Goal: Task Accomplishment & Management: Complete application form

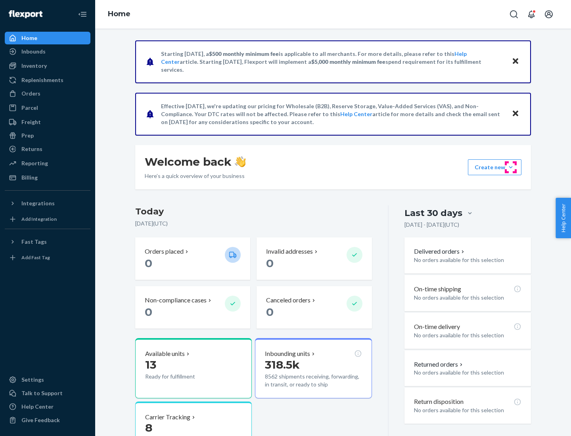
click at [511, 167] on button "Create new Create new inbound Create new order Create new product" at bounding box center [495, 168] width 54 height 16
click at [48, 52] on div "Inbounds" at bounding box center [48, 51] width 84 height 11
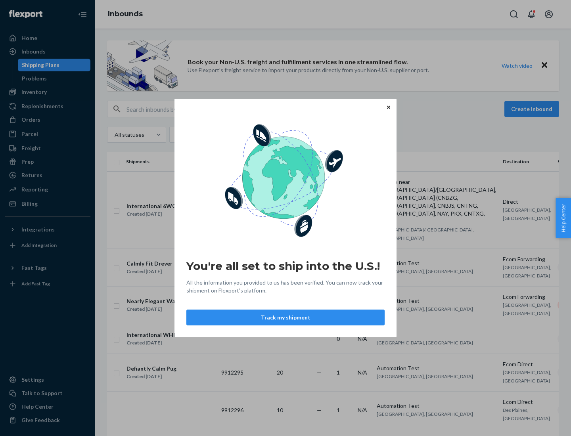
click at [388, 107] on icon "Close" at bounding box center [388, 107] width 3 height 3
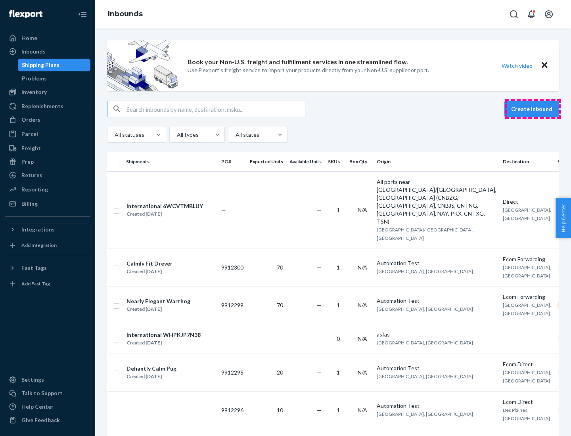
click at [533, 109] on button "Create inbound" at bounding box center [532, 109] width 55 height 16
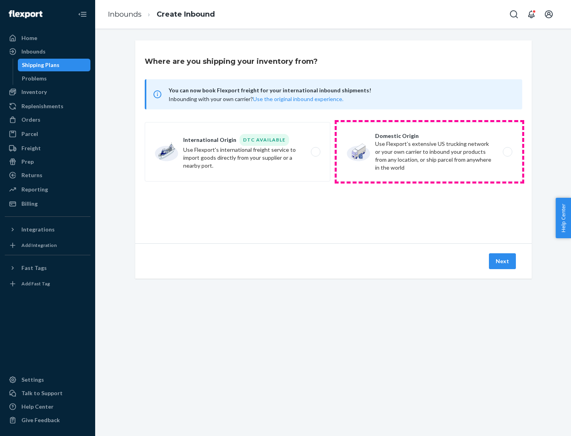
click at [430, 152] on label "Domestic Origin Use Flexport’s extensive US trucking network or your own carrie…" at bounding box center [430, 152] width 186 height 60
click at [507, 152] on input "Domestic Origin Use Flexport’s extensive US trucking network or your own carrie…" at bounding box center [509, 152] width 5 height 5
radio input "true"
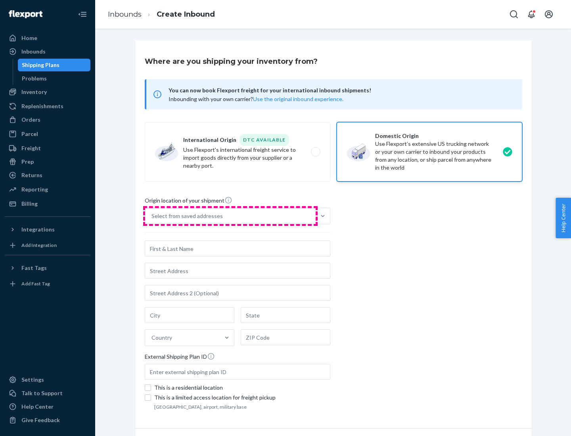
click at [231, 216] on div "Select from saved addresses" at bounding box center [230, 216] width 171 height 16
click at [152, 216] on input "Select from saved addresses" at bounding box center [152, 216] width 1 height 8
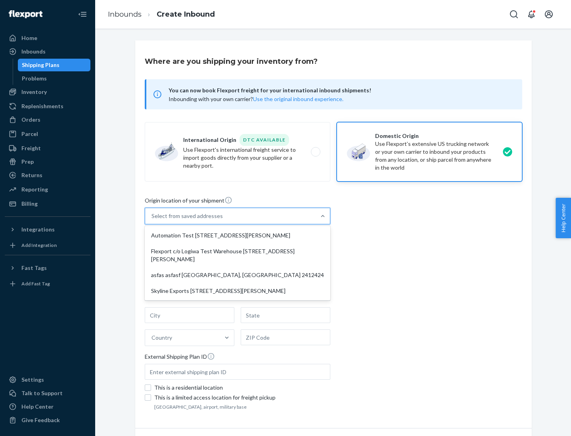
scroll to position [3, 0]
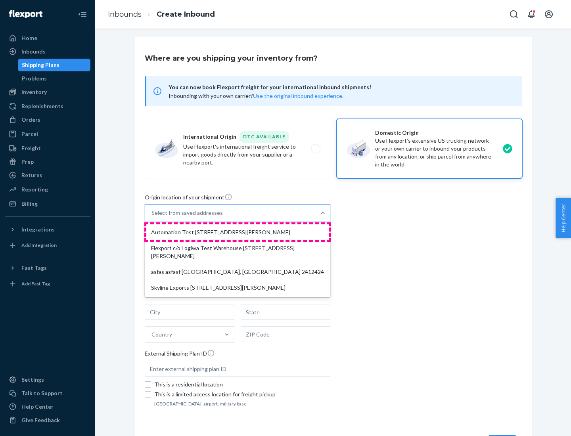
click at [238, 233] on div "Automation Test [STREET_ADDRESS][PERSON_NAME]" at bounding box center [237, 233] width 183 height 16
click at [152, 217] on input "option Automation Test [STREET_ADDRESS][PERSON_NAME] focused, 1 of 4. 4 results…" at bounding box center [152, 213] width 1 height 8
type input "Automation Test"
type input "9th Floor"
type input "[GEOGRAPHIC_DATA]"
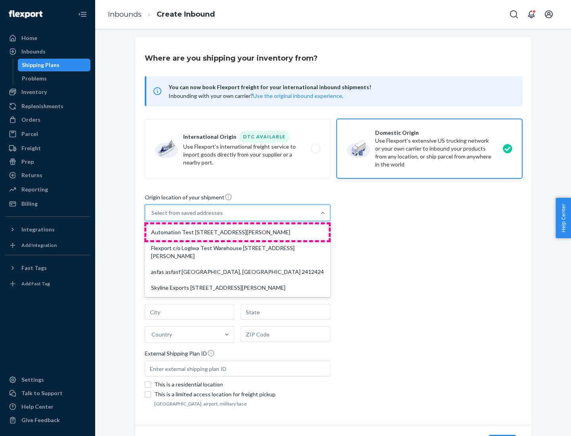
type input "CA"
type input "94104"
type input "[STREET_ADDRESS][PERSON_NAME]"
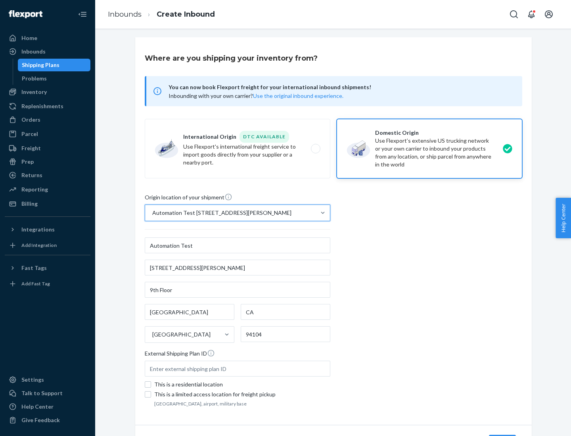
scroll to position [46, 0]
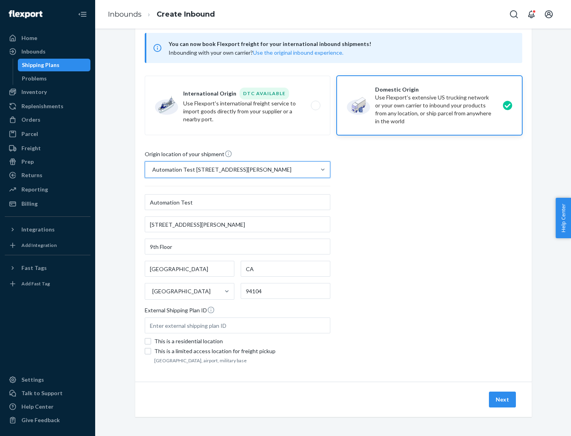
click at [503, 400] on button "Next" at bounding box center [502, 400] width 27 height 16
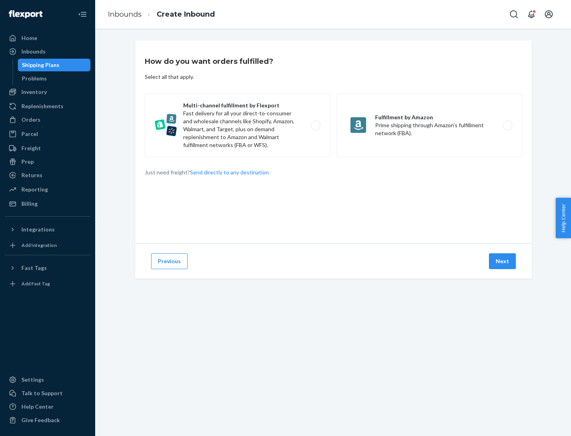
click at [238, 125] on label "Multi-channel fulfillment by Flexport Fast delivery for all your direct-to-cons…" at bounding box center [238, 125] width 186 height 63
click at [315, 125] on input "Multi-channel fulfillment by Flexport Fast delivery for all your direct-to-cons…" at bounding box center [317, 125] width 5 height 5
radio input "true"
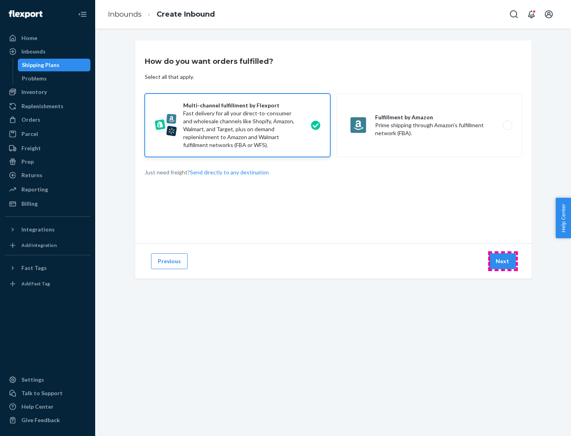
click at [503, 261] on button "Next" at bounding box center [502, 262] width 27 height 16
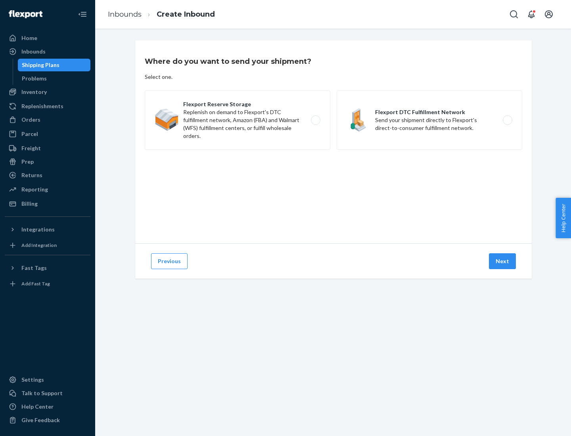
click at [238, 120] on label "Flexport Reserve Storage Replenish on demand to Flexport's DTC fulfillment netw…" at bounding box center [238, 120] width 186 height 60
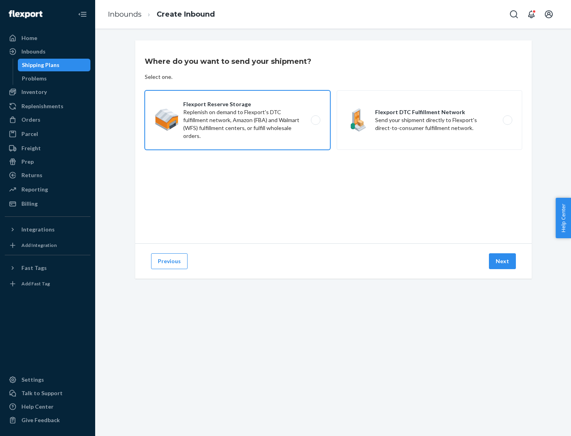
click at [315, 120] on input "Flexport Reserve Storage Replenish on demand to Flexport's DTC fulfillment netw…" at bounding box center [317, 120] width 5 height 5
radio input "true"
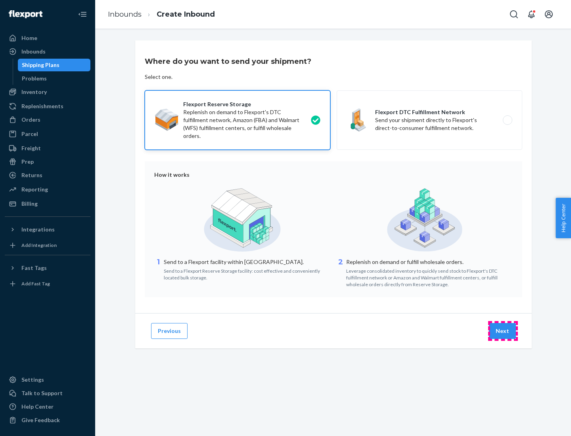
click at [503, 331] on button "Next" at bounding box center [502, 331] width 27 height 16
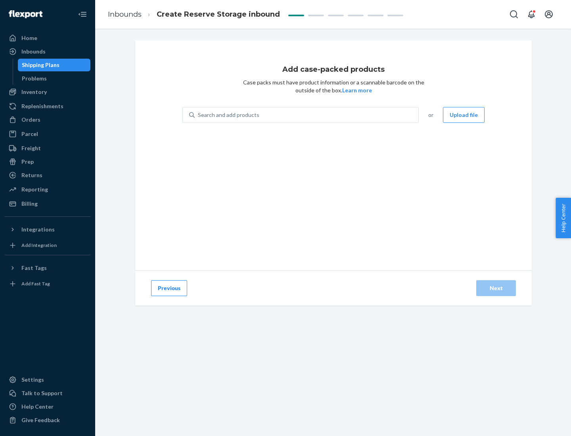
click at [307, 115] on div "Search and add products" at bounding box center [307, 115] width 224 height 14
click at [199, 115] on input "Search and add products" at bounding box center [198, 115] width 1 height 8
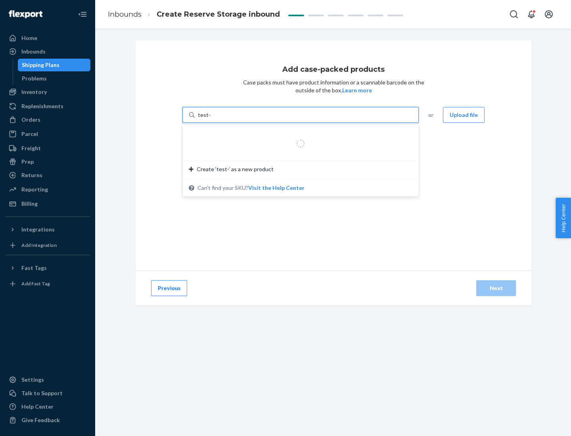
type input "test-syn"
click at [298, 134] on div "test - syn - test" at bounding box center [297, 134] width 217 height 8
click at [219, 119] on input "test-syn" at bounding box center [208, 115] width 21 height 8
type input "1"
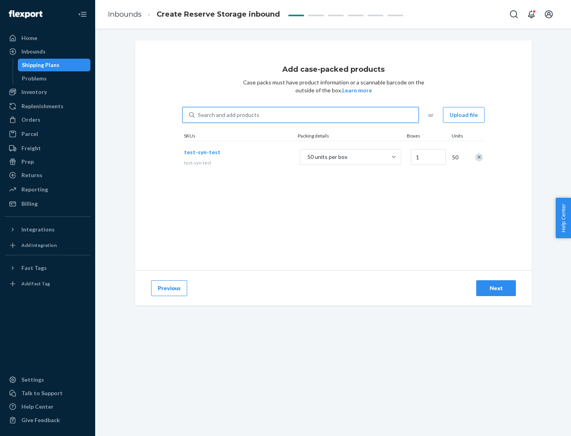
click at [496, 288] on div "Next" at bounding box center [496, 288] width 26 height 8
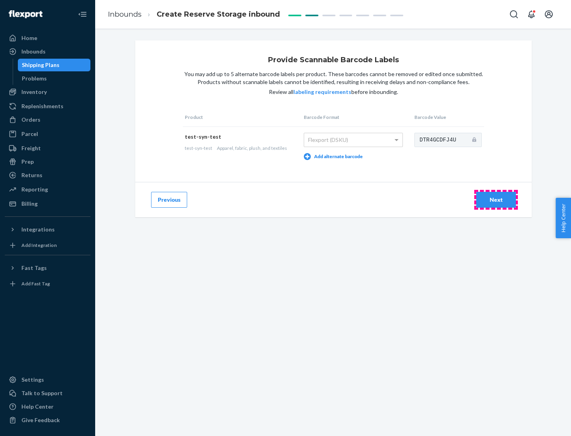
click at [496, 200] on div "Next" at bounding box center [496, 200] width 26 height 8
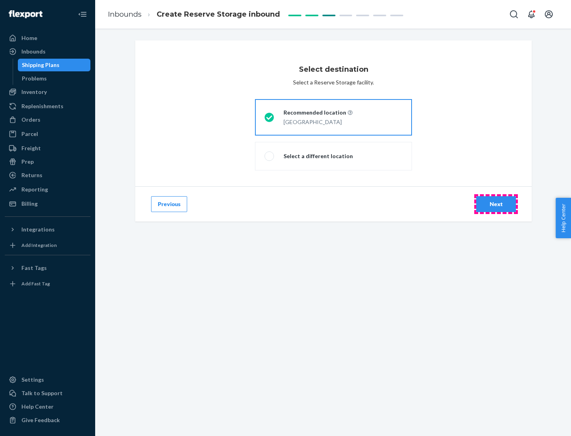
click at [496, 204] on div "Next" at bounding box center [496, 204] width 26 height 8
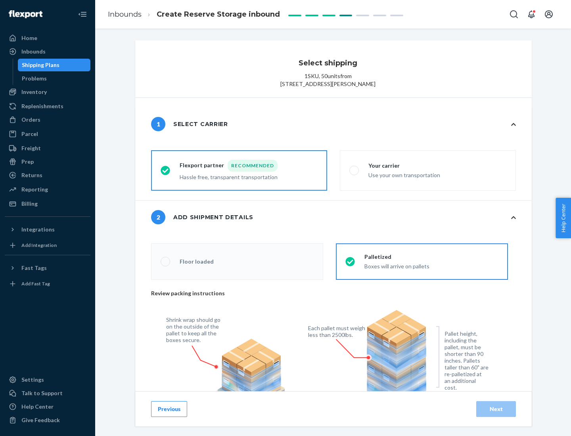
radio input "false"
type input "1"
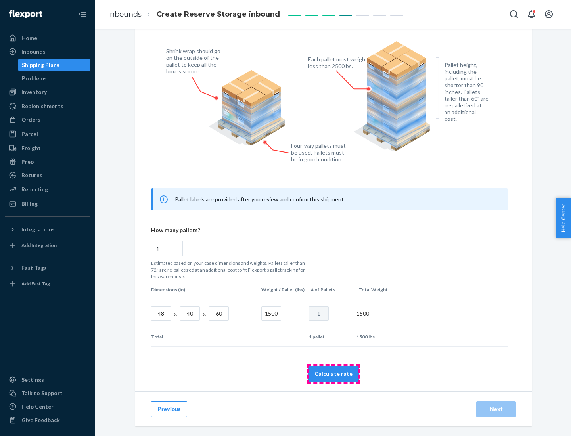
click at [334, 374] on button "Calculate rate" at bounding box center [334, 374] width 52 height 16
radio input "false"
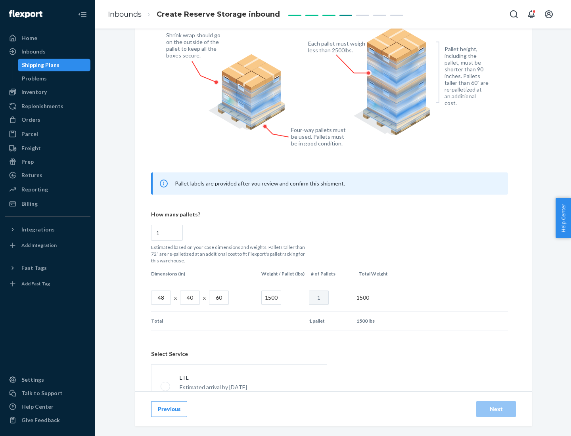
scroll to position [351, 0]
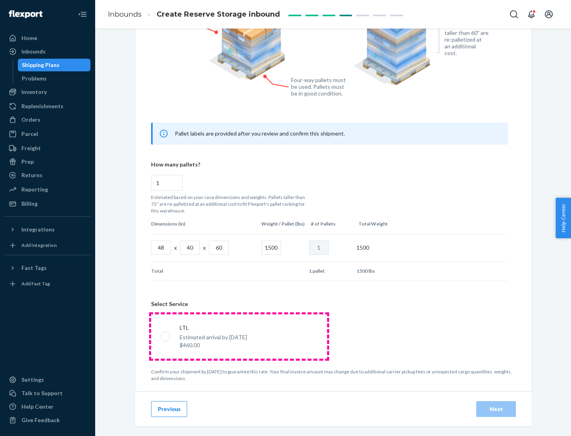
click at [239, 336] on p "Estimated arrival by [DATE]" at bounding box center [213, 338] width 67 height 8
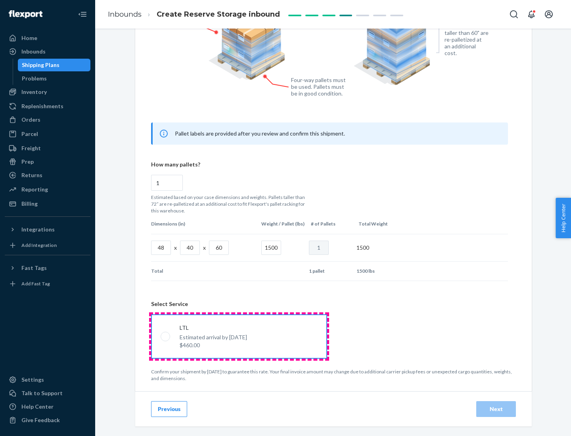
click at [166, 336] on input "LTL Estimated arrival by [DATE] $460.00" at bounding box center [163, 336] width 5 height 5
radio input "true"
radio input "false"
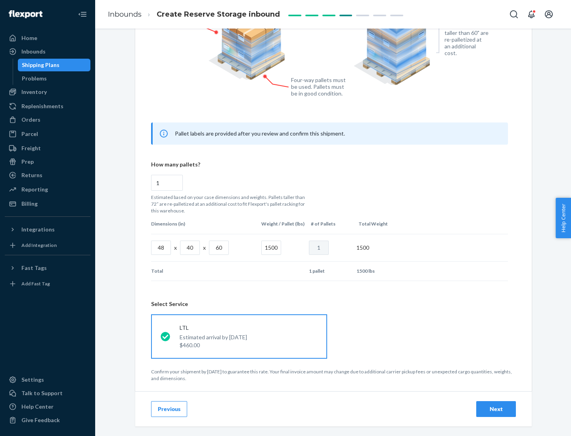
click at [496, 409] on div "Next" at bounding box center [496, 410] width 26 height 8
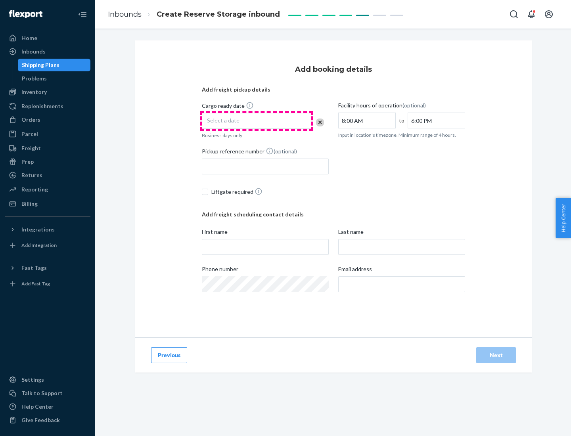
click at [257, 121] on div "Select a date" at bounding box center [257, 121] width 110 height 16
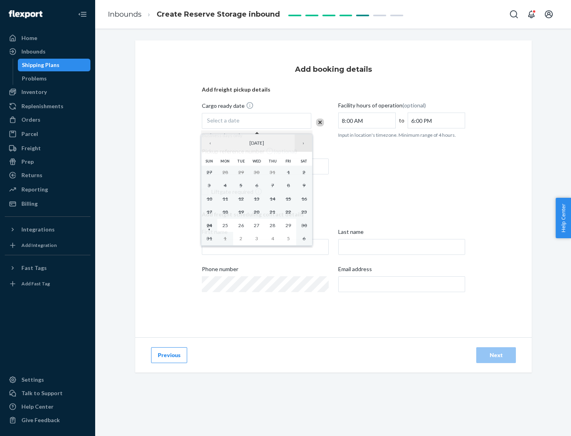
click at [304, 143] on button "›" at bounding box center [303, 143] width 17 height 17
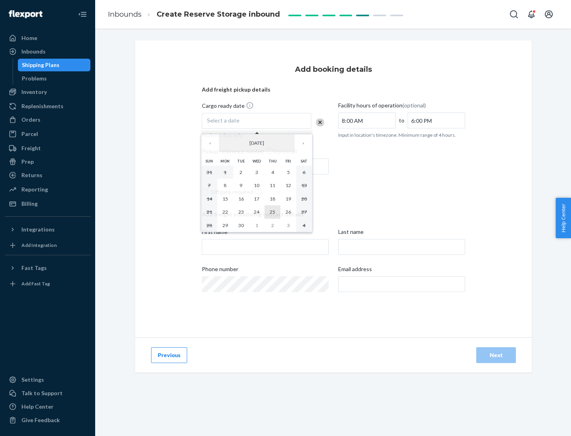
click at [273, 212] on abbr "25" at bounding box center [273, 212] width 6 height 6
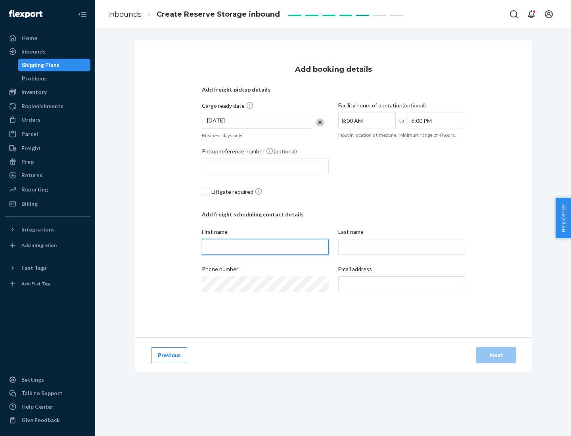
click at [265, 247] on input "First name" at bounding box center [265, 247] width 127 height 16
type input "[PERSON_NAME]"
click at [402, 247] on input "Last name" at bounding box center [401, 247] width 127 height 16
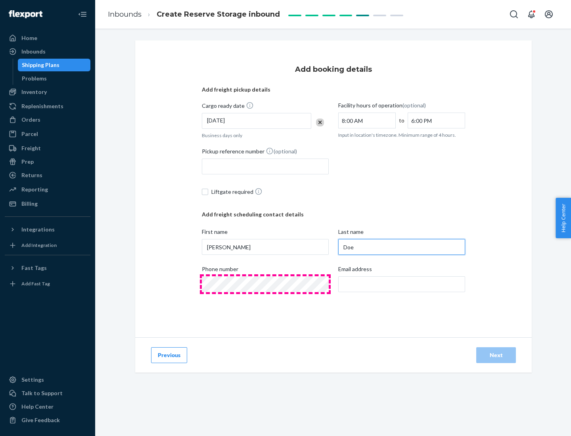
type input "Doe"
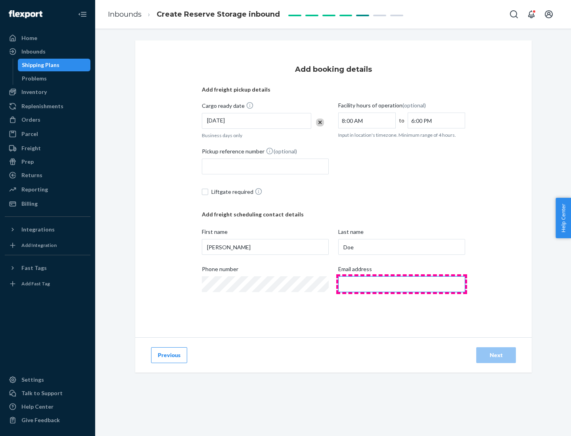
click at [402, 284] on input "Email address" at bounding box center [401, 285] width 127 height 16
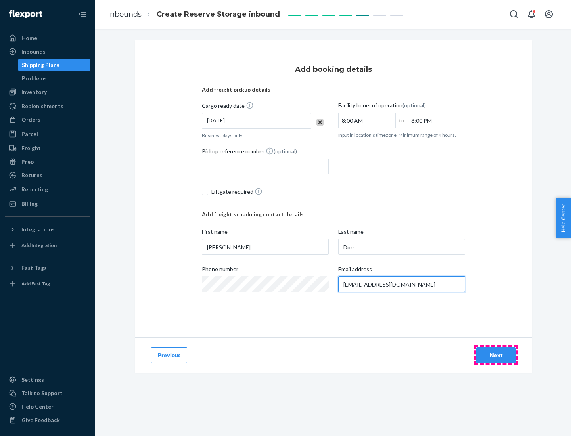
type input "[EMAIL_ADDRESS][DOMAIN_NAME]"
click at [496, 356] on div "Next" at bounding box center [496, 356] width 26 height 8
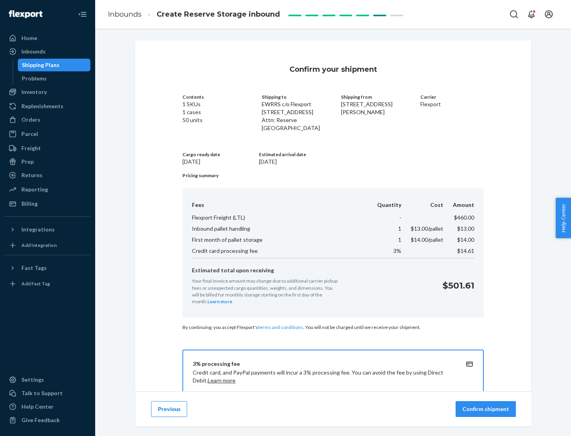
scroll to position [114, 0]
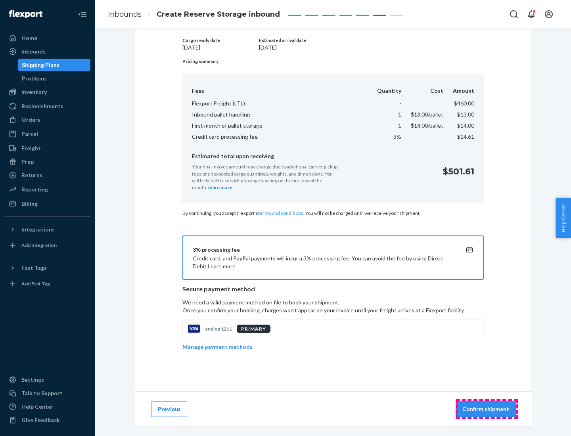
click at [487, 409] on p "Confirm shipment" at bounding box center [486, 410] width 47 height 8
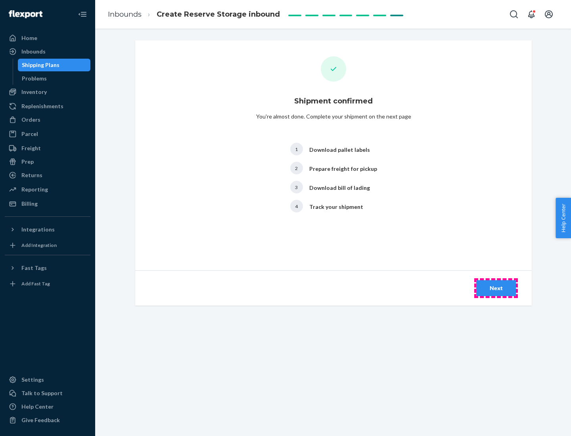
click at [496, 288] on div "Next" at bounding box center [496, 288] width 26 height 8
